Goal: Task Accomplishment & Management: Complete application form

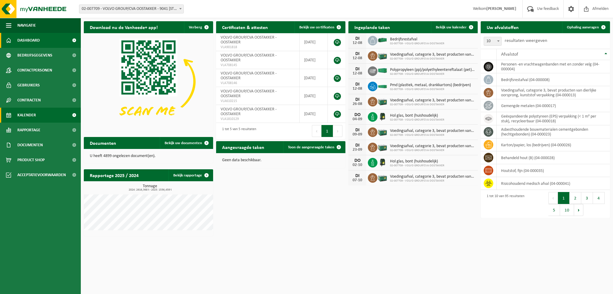
click at [27, 115] on span "Kalender" at bounding box center [26, 115] width 19 height 15
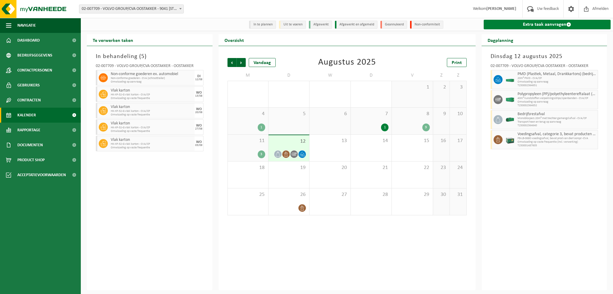
click at [520, 25] on link "Extra taak aanvragen" at bounding box center [547, 25] width 127 height 10
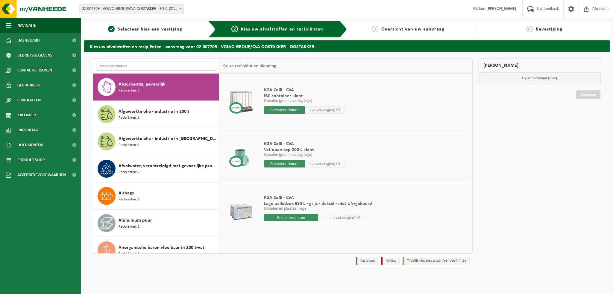
click at [120, 65] on input "text" at bounding box center [156, 66] width 120 height 9
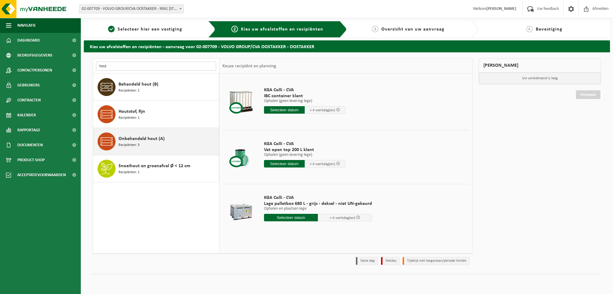
type input "hout"
click at [143, 137] on span "Onbehandeld hout (A)" at bounding box center [142, 138] width 46 height 7
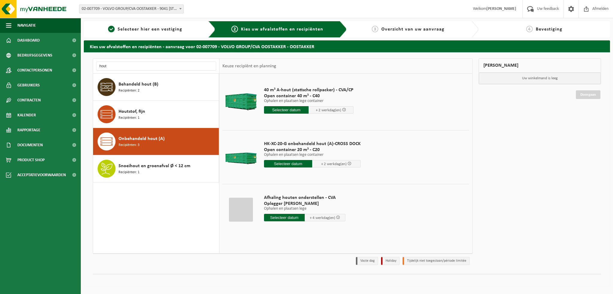
click at [291, 110] on input "text" at bounding box center [286, 109] width 45 height 7
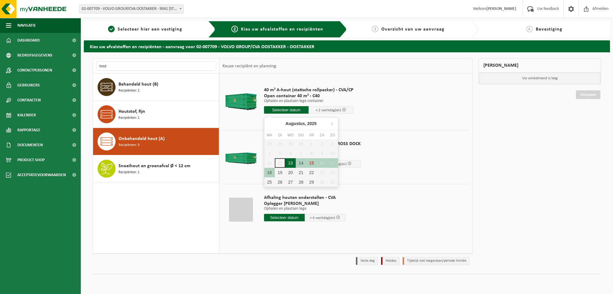
click at [290, 163] on div "13" at bounding box center [290, 163] width 10 height 10
type input "Van 2025-08-13"
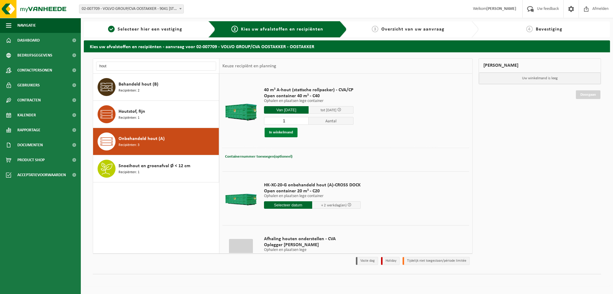
click at [285, 133] on button "In winkelmand" at bounding box center [281, 133] width 33 height 10
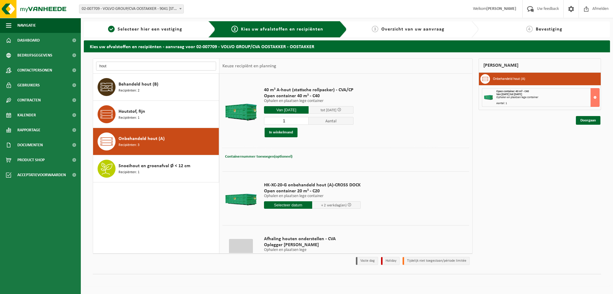
click at [114, 66] on input "hout" at bounding box center [156, 66] width 120 height 9
type input "h"
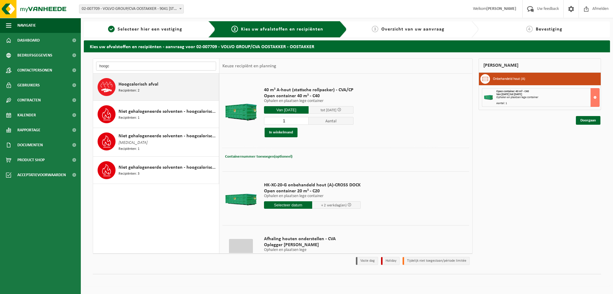
type input "hoogc"
click at [150, 84] on span "Hoogcalorisch afval" at bounding box center [139, 84] width 40 height 7
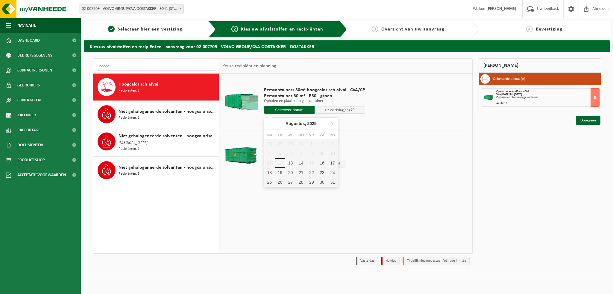
click at [284, 108] on input "text" at bounding box center [289, 109] width 51 height 7
click at [291, 163] on div "13" at bounding box center [290, 163] width 10 height 10
type input "Van 2025-08-13"
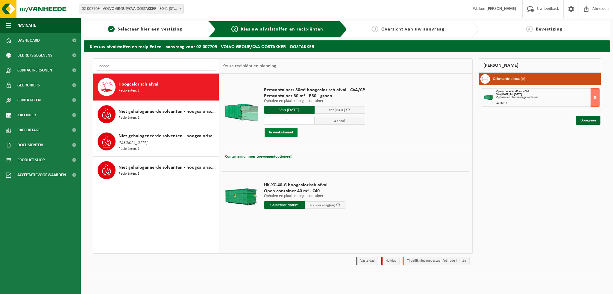
click at [283, 133] on button "In winkelmand" at bounding box center [281, 133] width 33 height 10
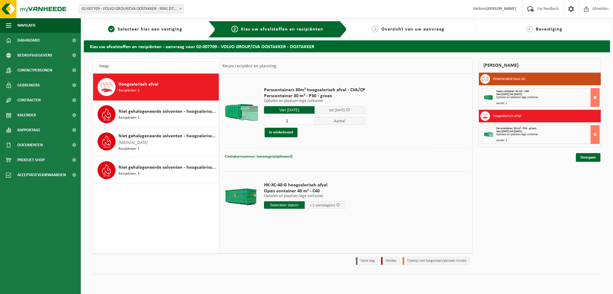
click at [285, 207] on input "text" at bounding box center [284, 205] width 41 height 7
click at [289, 257] on div "13" at bounding box center [290, 258] width 10 height 10
type input "Van 2025-08-13"
click at [276, 203] on input "Van 2025-08-13" at bounding box center [284, 205] width 41 height 7
click at [290, 258] on div "13" at bounding box center [290, 258] width 10 height 10
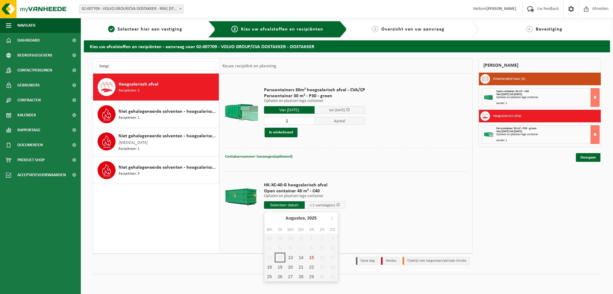
click at [379, 203] on td "HK-XC-40-G hoogcalorisch afval Open container 40 m³ - C40 Ophalen en plaatsen l…" at bounding box center [365, 197] width 210 height 51
click at [284, 206] on input "text" at bounding box center [284, 205] width 41 height 7
click at [290, 257] on div "13" at bounding box center [290, 258] width 10 height 10
type input "Van 2025-08-13"
click at [243, 192] on div at bounding box center [241, 197] width 34 height 24
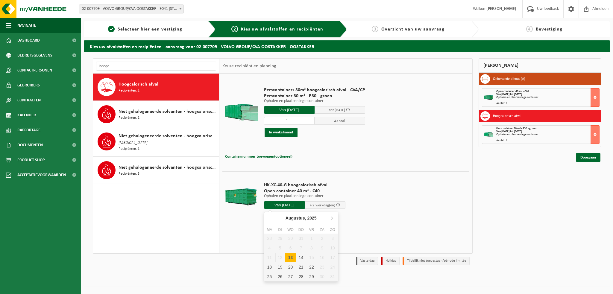
click at [277, 204] on input "Van 2025-08-13" at bounding box center [284, 205] width 41 height 7
click at [290, 257] on div "13" at bounding box center [290, 258] width 10 height 10
type input "Van 2025-08-13"
click at [290, 257] on div "Vaste dag Holiday Tijdelijk niet toegestaan/période limitée" at bounding box center [283, 261] width 380 height 14
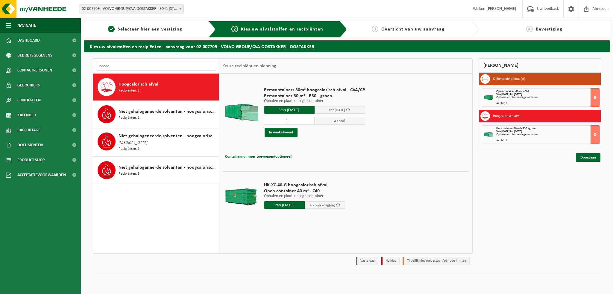
click at [291, 225] on td at bounding box center [346, 224] width 247 height 3
click at [132, 65] on input "hoogc" at bounding box center [156, 66] width 120 height 9
type input "h"
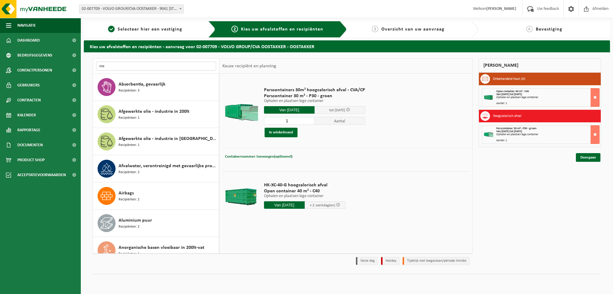
type input "m"
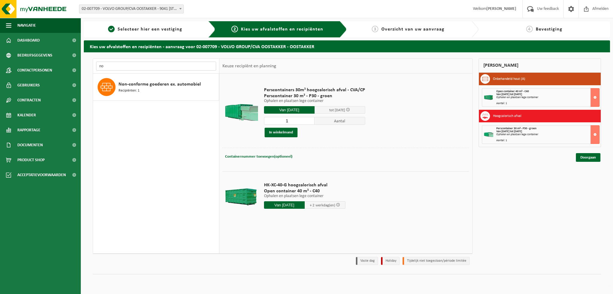
type input "n"
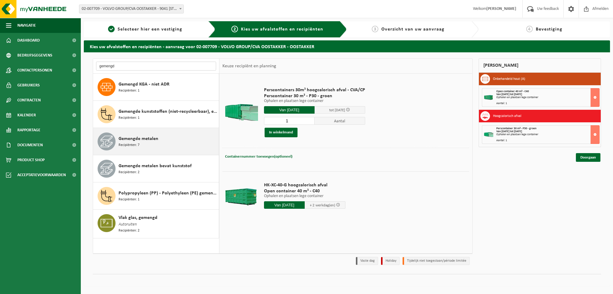
type input "gemengd"
click at [141, 142] on div "Gemengde metalen Recipiënten: 7" at bounding box center [168, 142] width 99 height 18
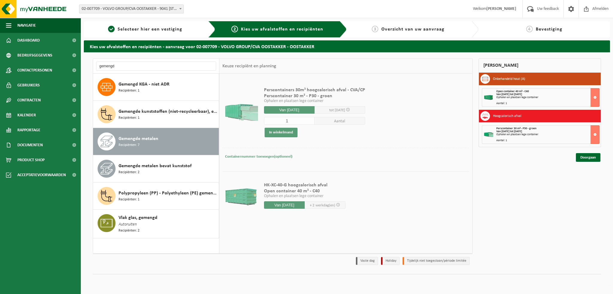
click at [161, 142] on div "Gemengde metalen Recipiënten: 7" at bounding box center [168, 142] width 99 height 18
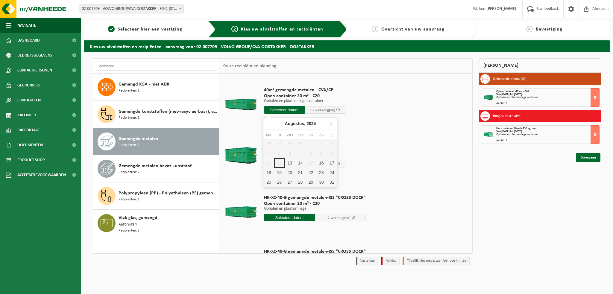
click at [286, 108] on input "text" at bounding box center [284, 109] width 41 height 7
click at [289, 161] on div "13" at bounding box center [290, 163] width 10 height 10
type input "Van 2025-08-13"
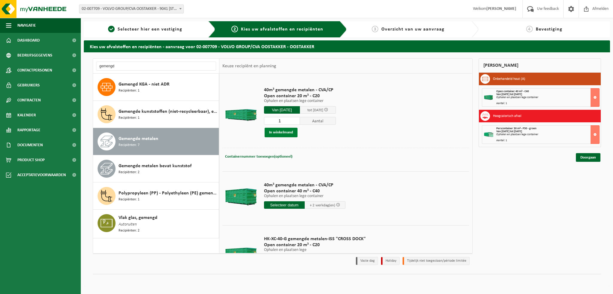
click at [276, 133] on button "In winkelmand" at bounding box center [281, 133] width 33 height 10
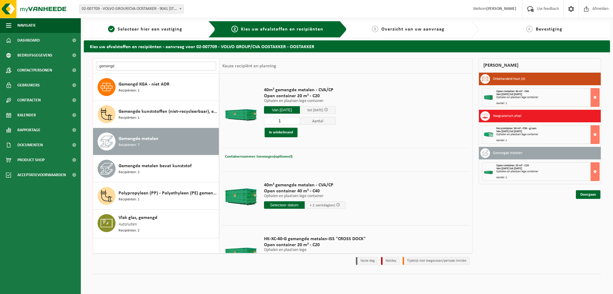
click at [138, 68] on input "gemengd" at bounding box center [156, 66] width 120 height 9
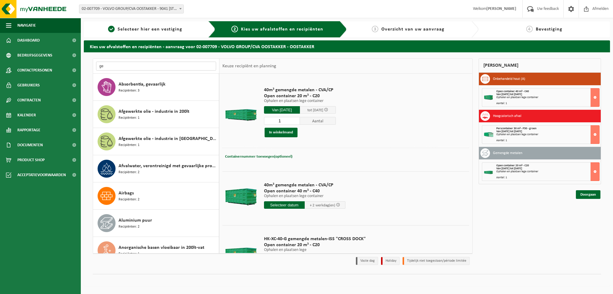
type input "g"
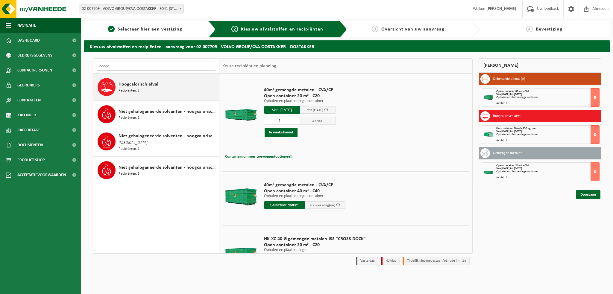
type input "hoogc"
click at [142, 82] on span "Hoogcalorisch afval" at bounding box center [139, 84] width 40 height 7
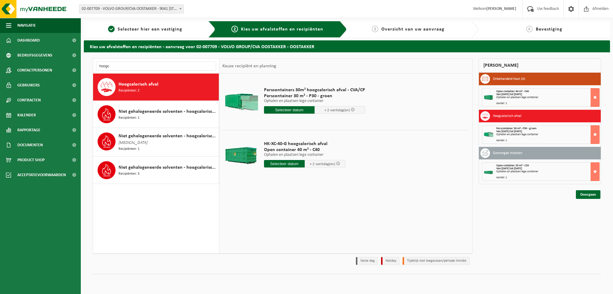
click at [276, 163] on input "text" at bounding box center [284, 163] width 41 height 7
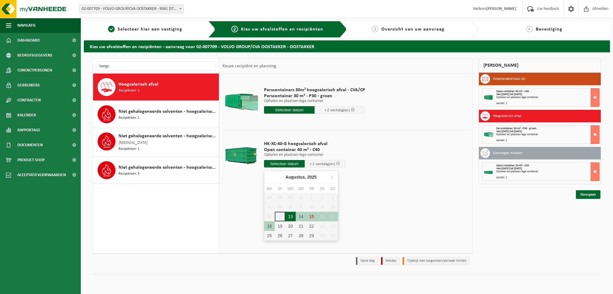
click at [290, 215] on div "13" at bounding box center [290, 217] width 10 height 10
type input "Van 2025-08-13"
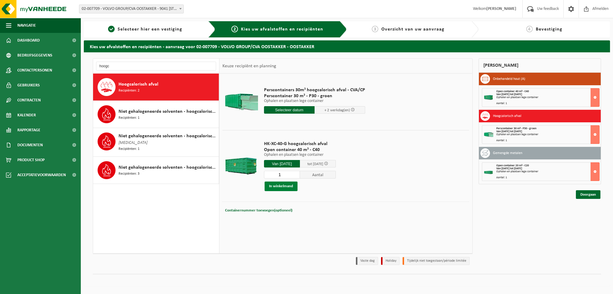
click at [280, 186] on button "In winkelmand" at bounding box center [281, 187] width 33 height 10
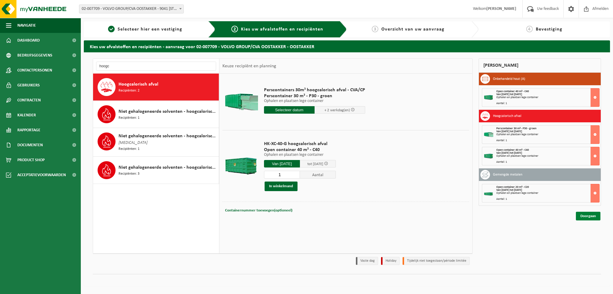
click at [589, 215] on link "Doorgaan" at bounding box center [588, 216] width 25 height 9
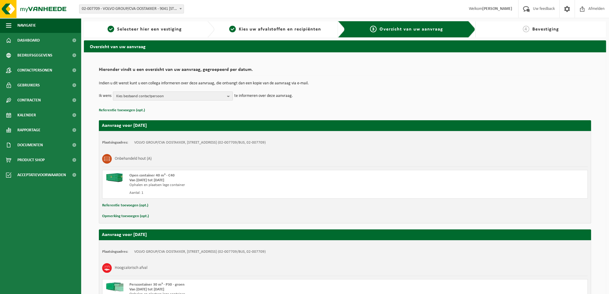
click at [229, 96] on b "button" at bounding box center [229, 96] width 5 height 8
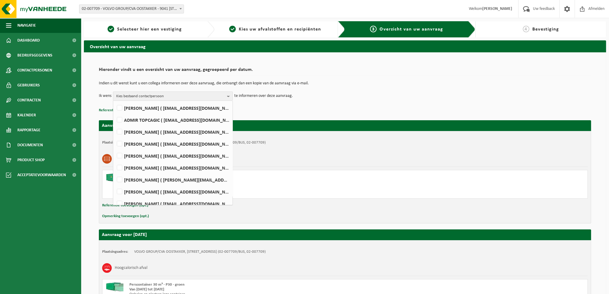
scroll to position [300, 0]
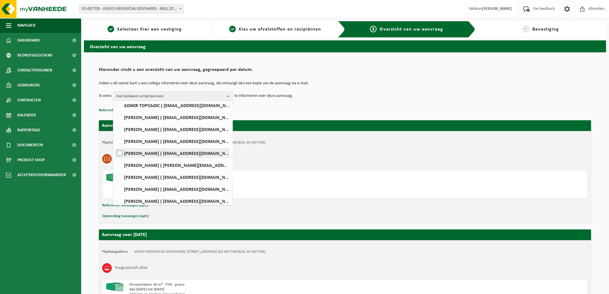
click at [121, 151] on label "WIM VEIRMAN ( wim.veirman@volvo.com )" at bounding box center [173, 153] width 114 height 9
click at [115, 146] on input "WIM VEIRMAN ( wim.veirman@volvo.com )" at bounding box center [114, 146] width 0 height 0
checkbox input "true"
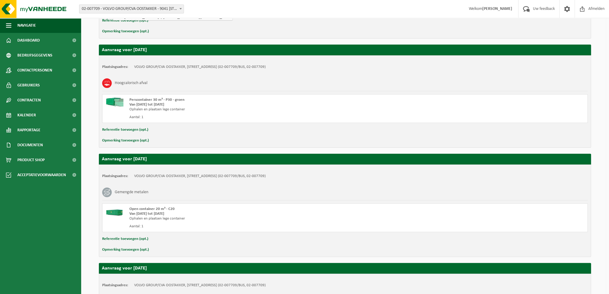
scroll to position [286, 0]
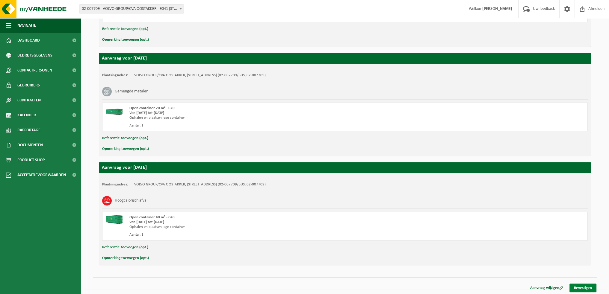
click at [582, 286] on link "Bevestigen" at bounding box center [582, 288] width 27 height 9
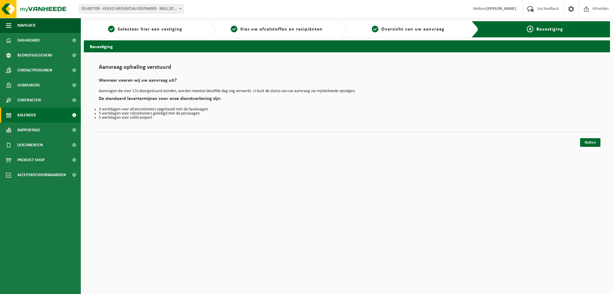
click at [32, 113] on span "Kalender" at bounding box center [26, 115] width 19 height 15
